Goal: Information Seeking & Learning: Learn about a topic

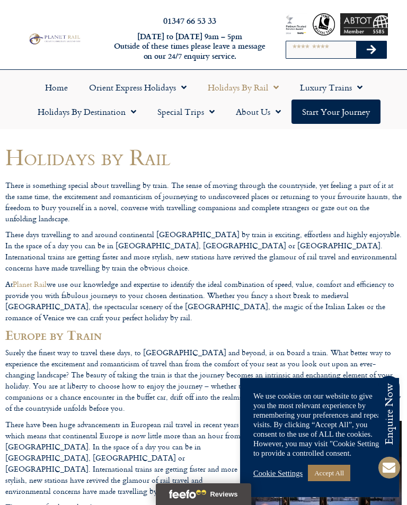
click at [272, 86] on span "Menu" at bounding box center [273, 87] width 11 height 19
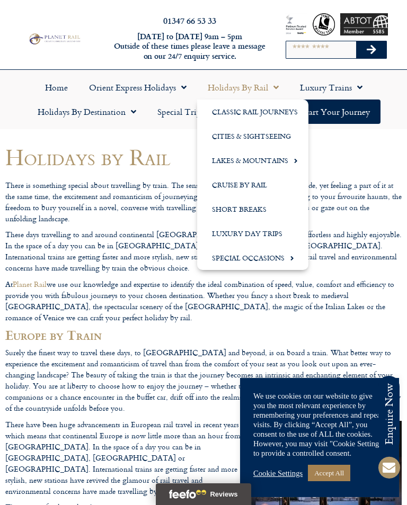
click at [132, 114] on span "Menu" at bounding box center [131, 111] width 11 height 19
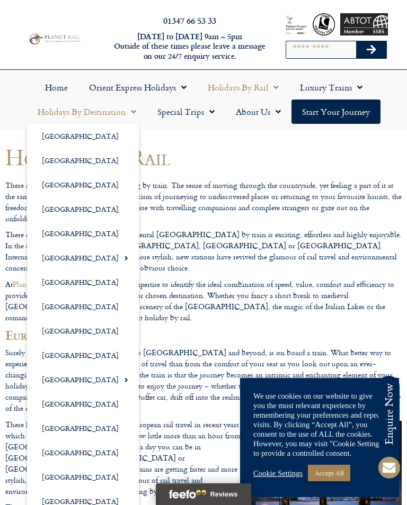
click at [79, 283] on link "[GEOGRAPHIC_DATA]" at bounding box center [83, 282] width 112 height 24
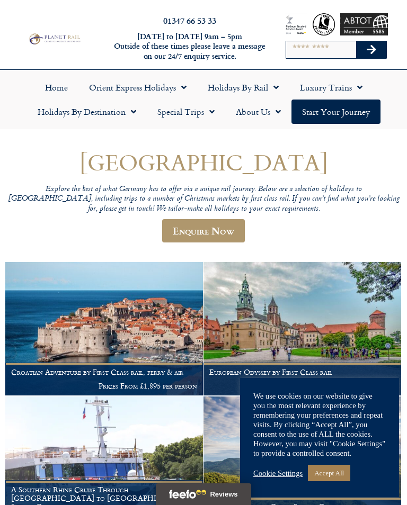
click at [339, 471] on link "Accept All" at bounding box center [329, 473] width 42 height 16
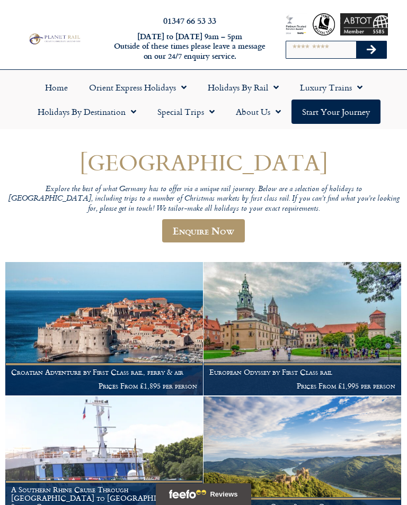
click at [279, 86] on span "Menu" at bounding box center [273, 87] width 11 height 19
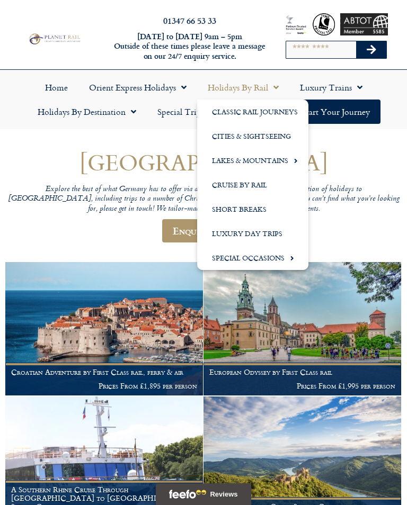
click at [286, 137] on link "Cities & Sightseeing" at bounding box center [252, 136] width 111 height 24
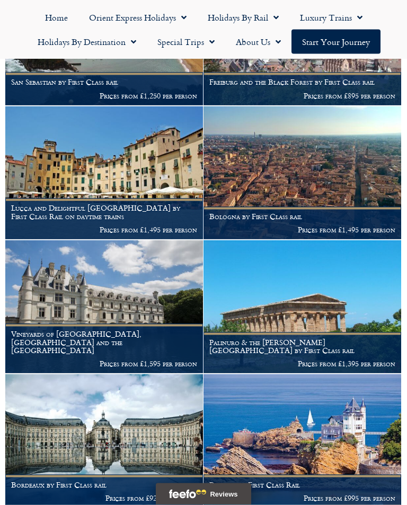
scroll to position [3323, 0]
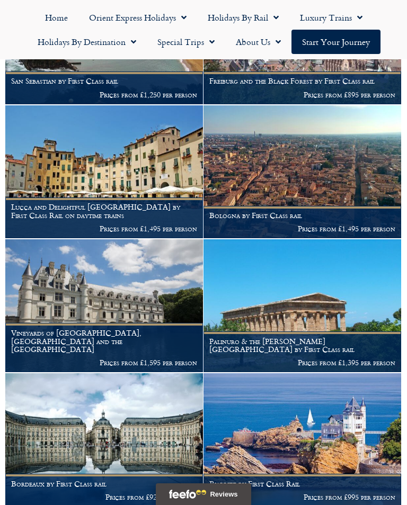
click at [139, 359] on p "Prices from £1,595 per person" at bounding box center [104, 363] width 186 height 8
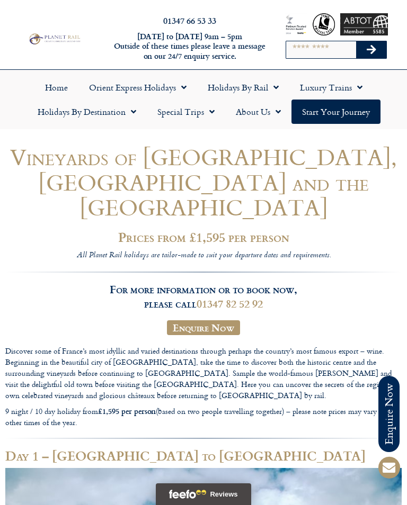
click at [273, 82] on span "Menu" at bounding box center [273, 87] width 11 height 19
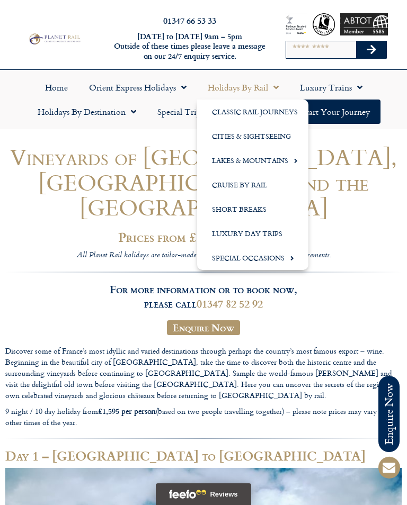
click at [283, 112] on link "Classic Rail Journeys" at bounding box center [252, 112] width 111 height 24
